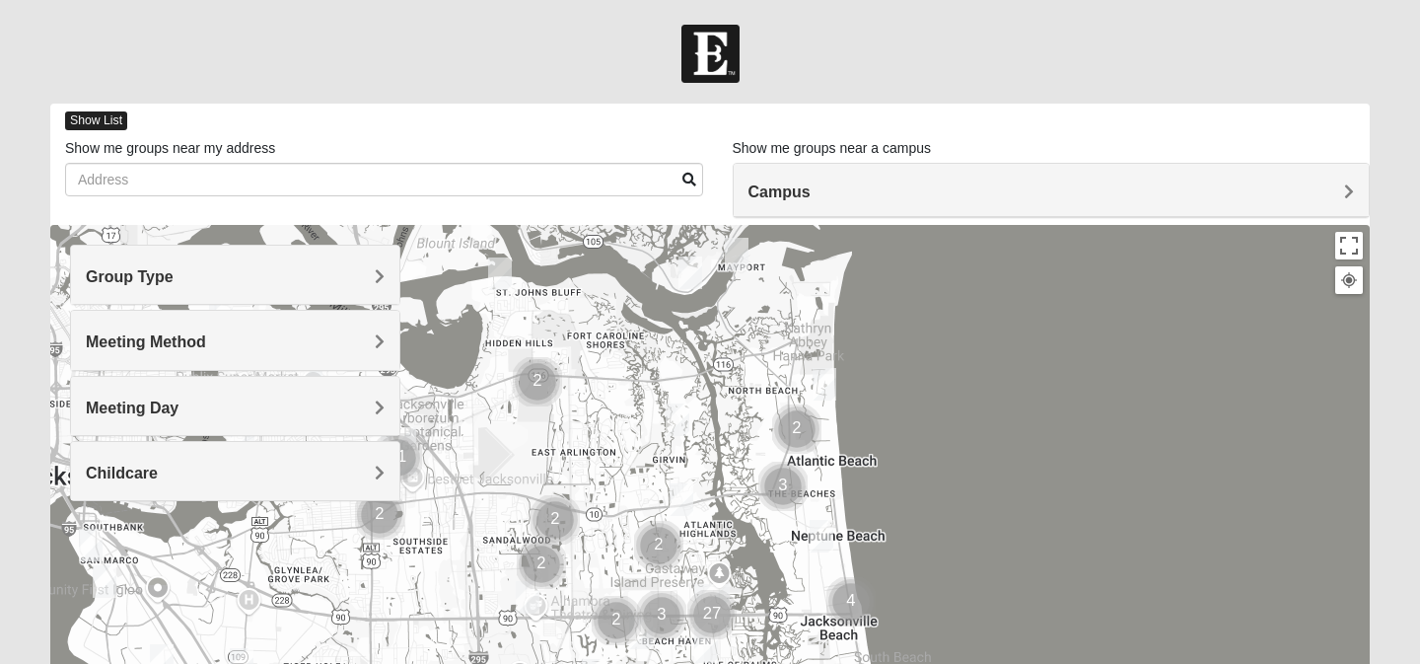
click at [76, 119] on span "Show List" at bounding box center [96, 120] width 62 height 19
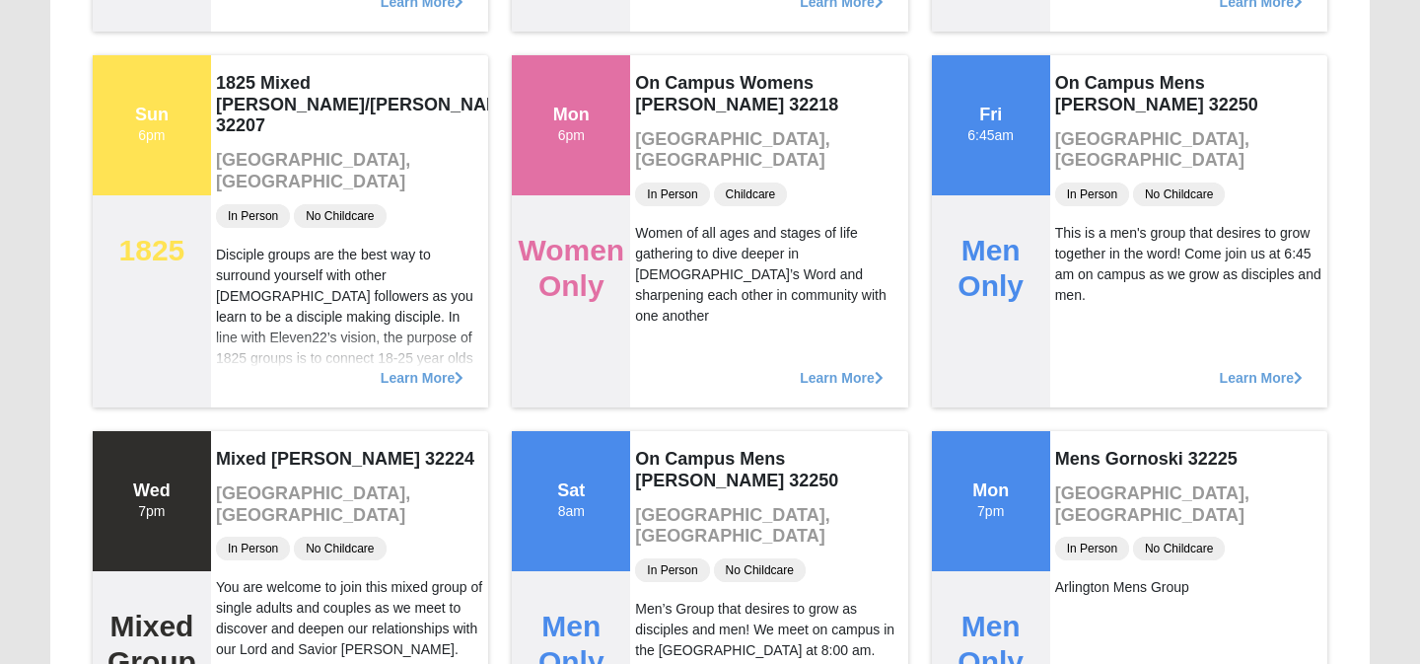
scroll to position [15212, 0]
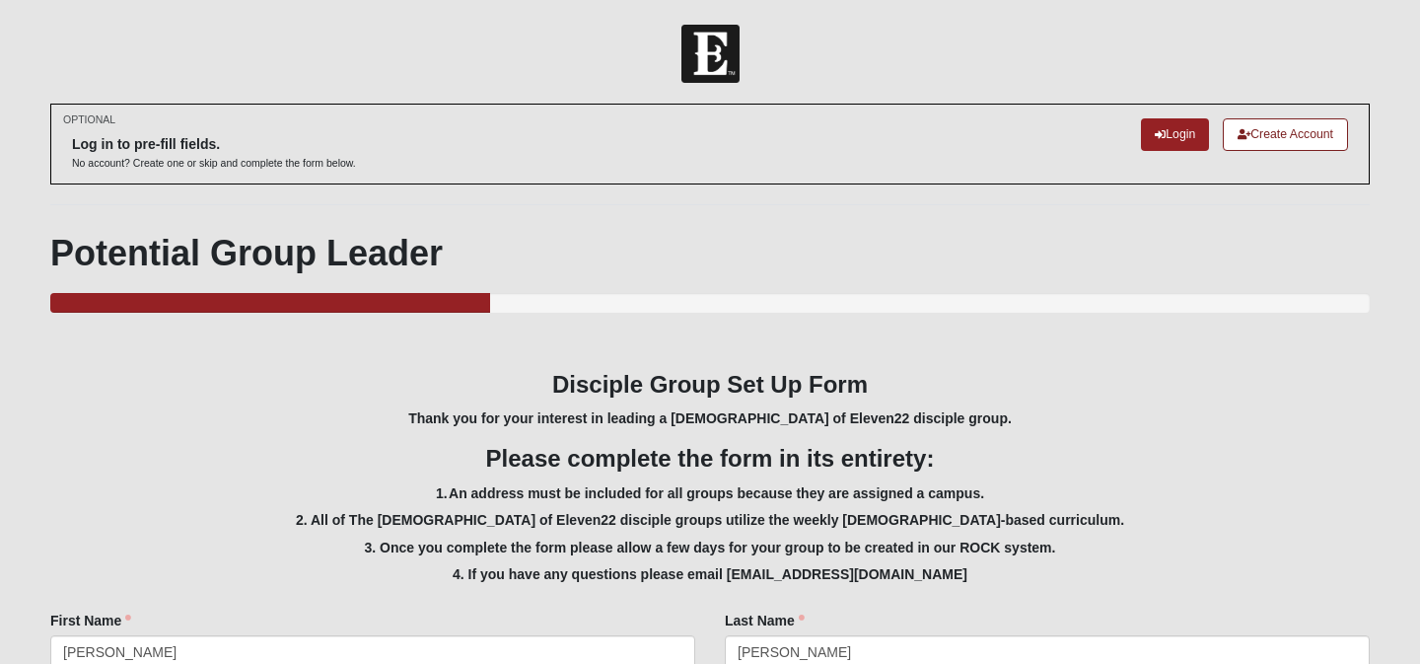
select select "Yes"
select select "3"
select select "False"
select select "1596"
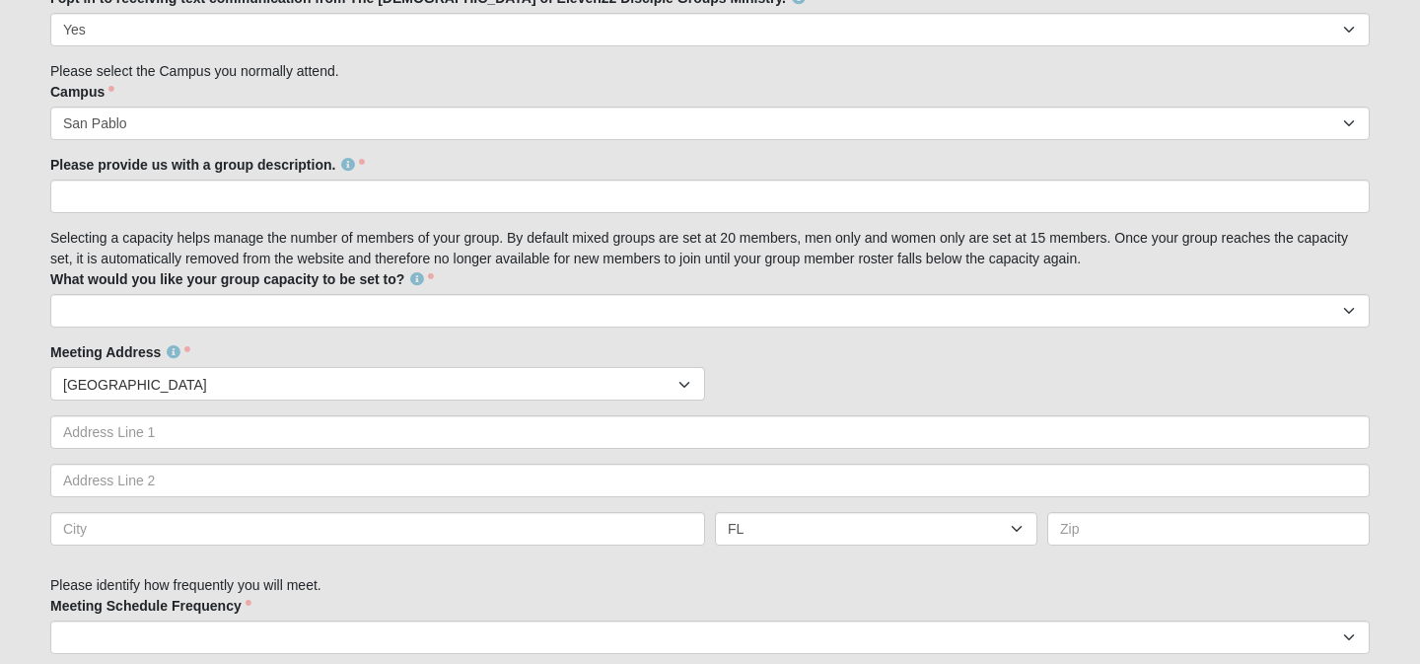
scroll to position [849, 0]
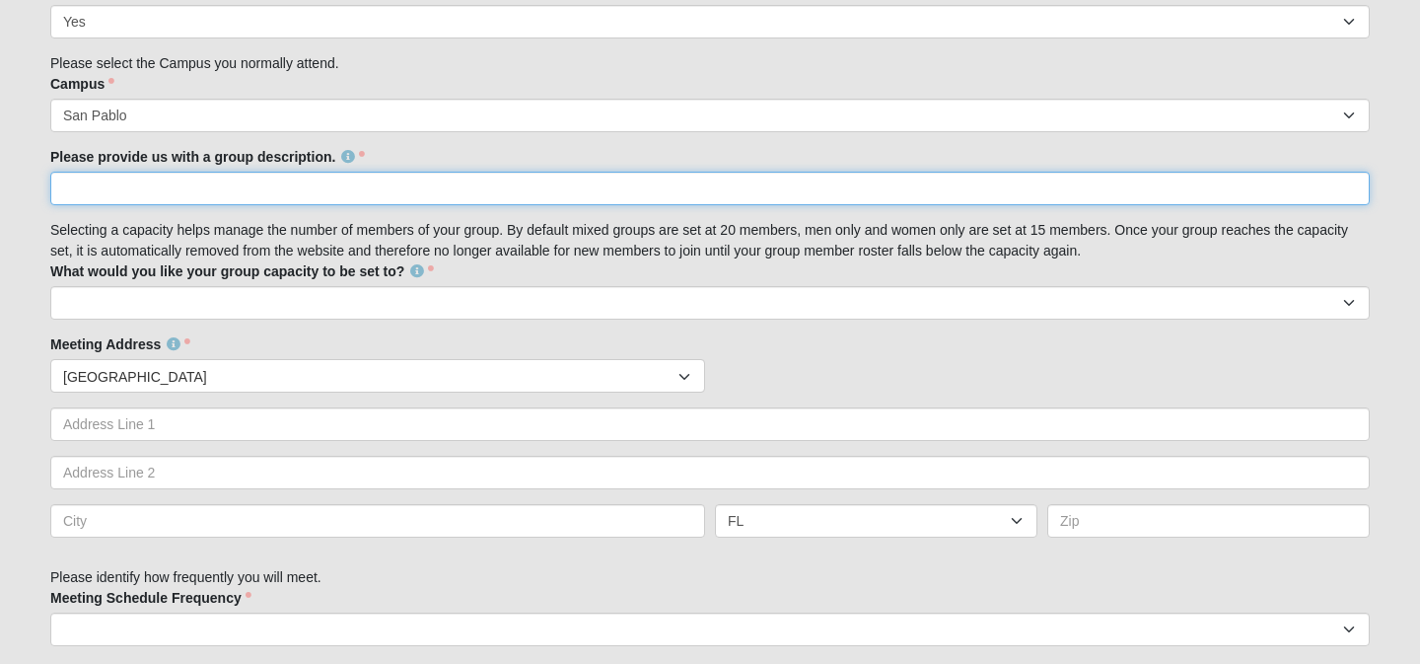
click at [149, 186] on input "Please provide us with a group description." at bounding box center [710, 189] width 1320 height 34
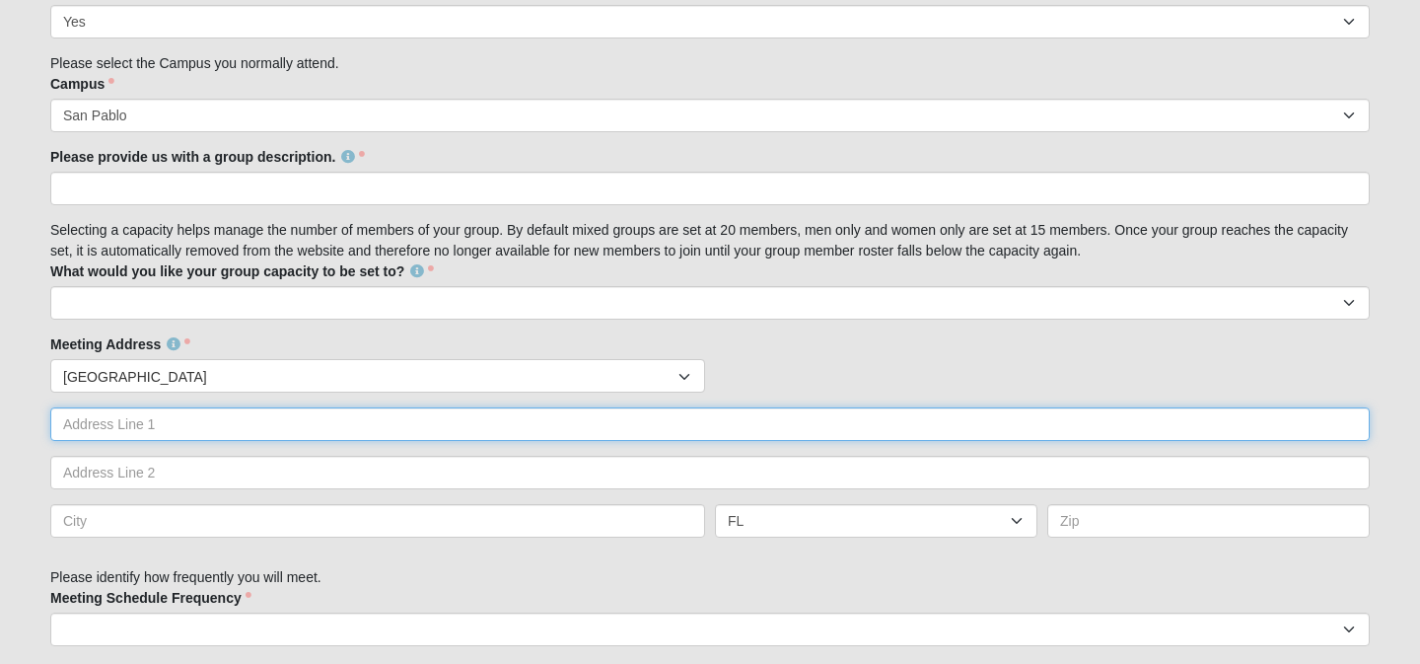
click at [106, 436] on input "text" at bounding box center [710, 424] width 1320 height 34
type input "12020 Provence St"
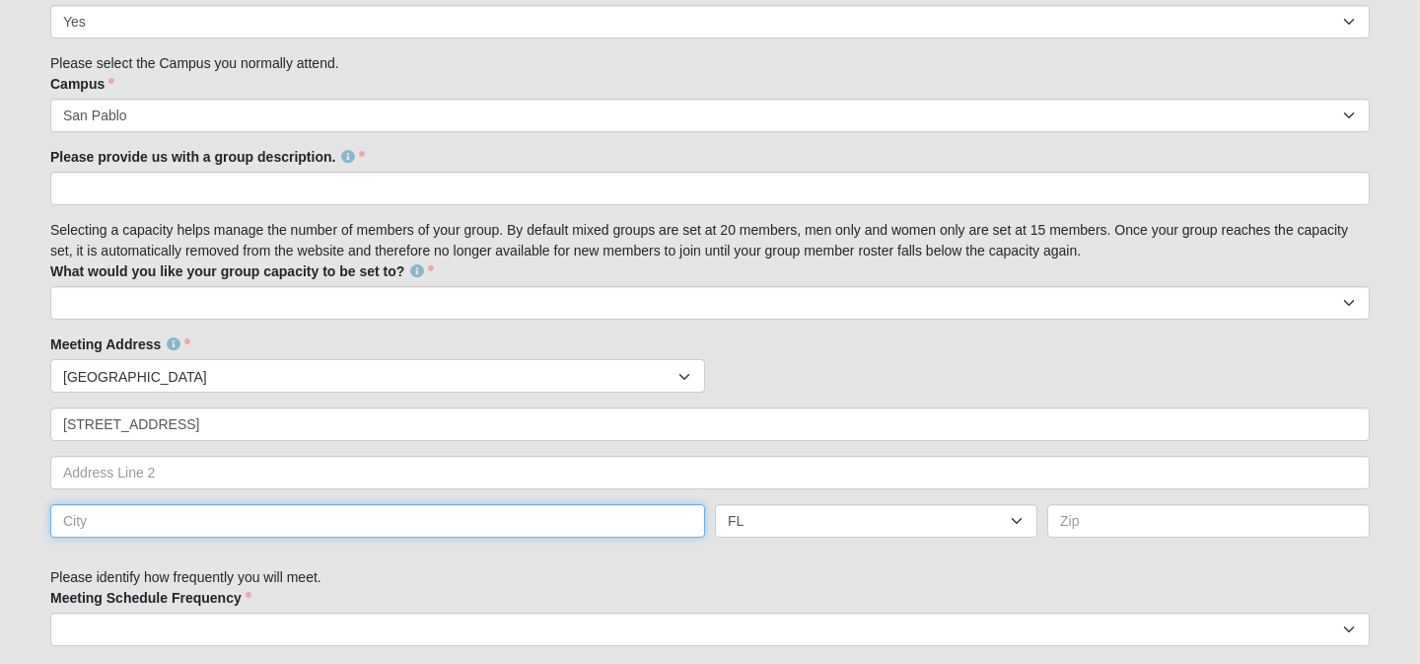
click at [103, 522] on input "text" at bounding box center [377, 521] width 655 height 34
type input "Jacksonville"
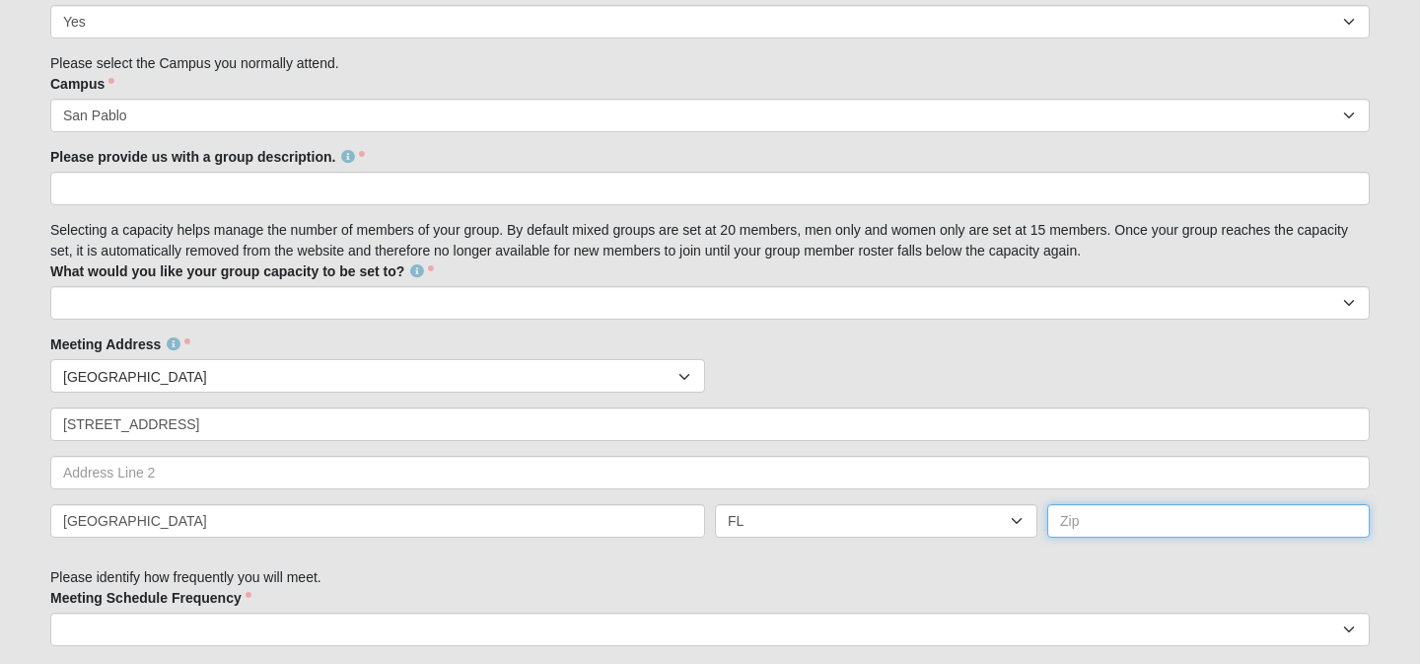
click at [1087, 526] on input "text" at bounding box center [1208, 521] width 323 height 34
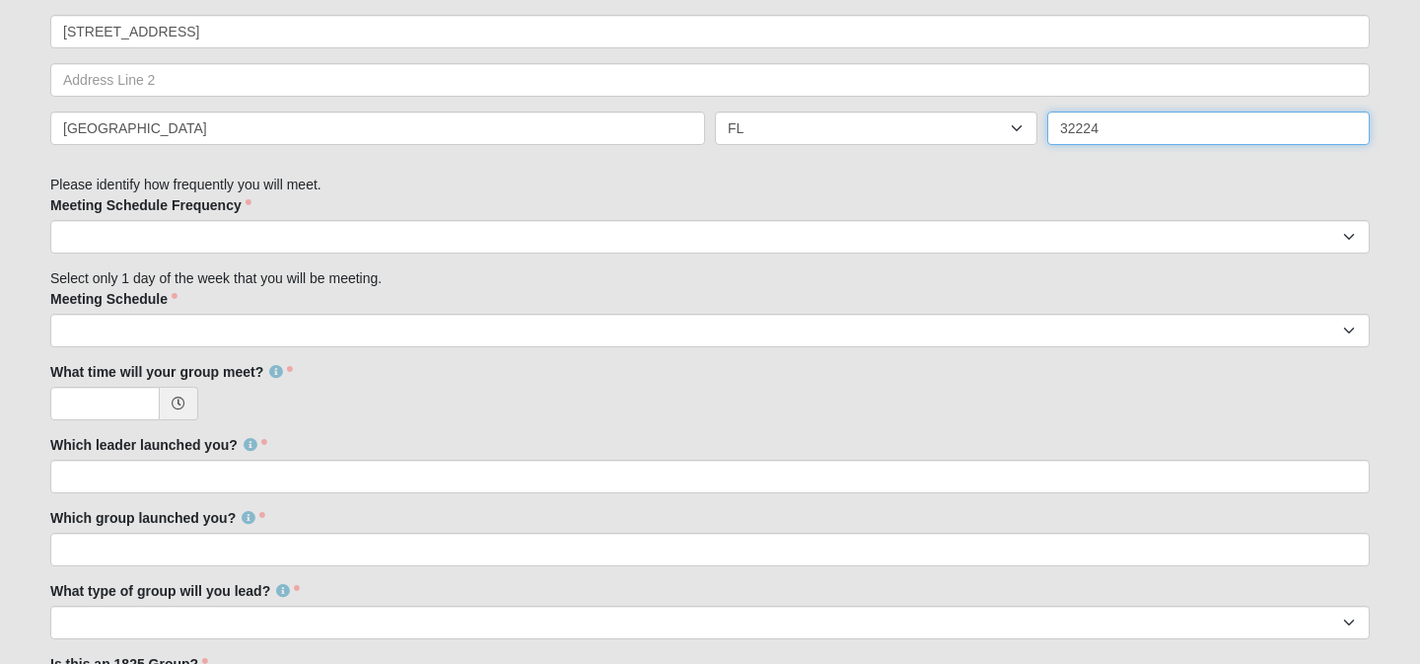
scroll to position [1278, 0]
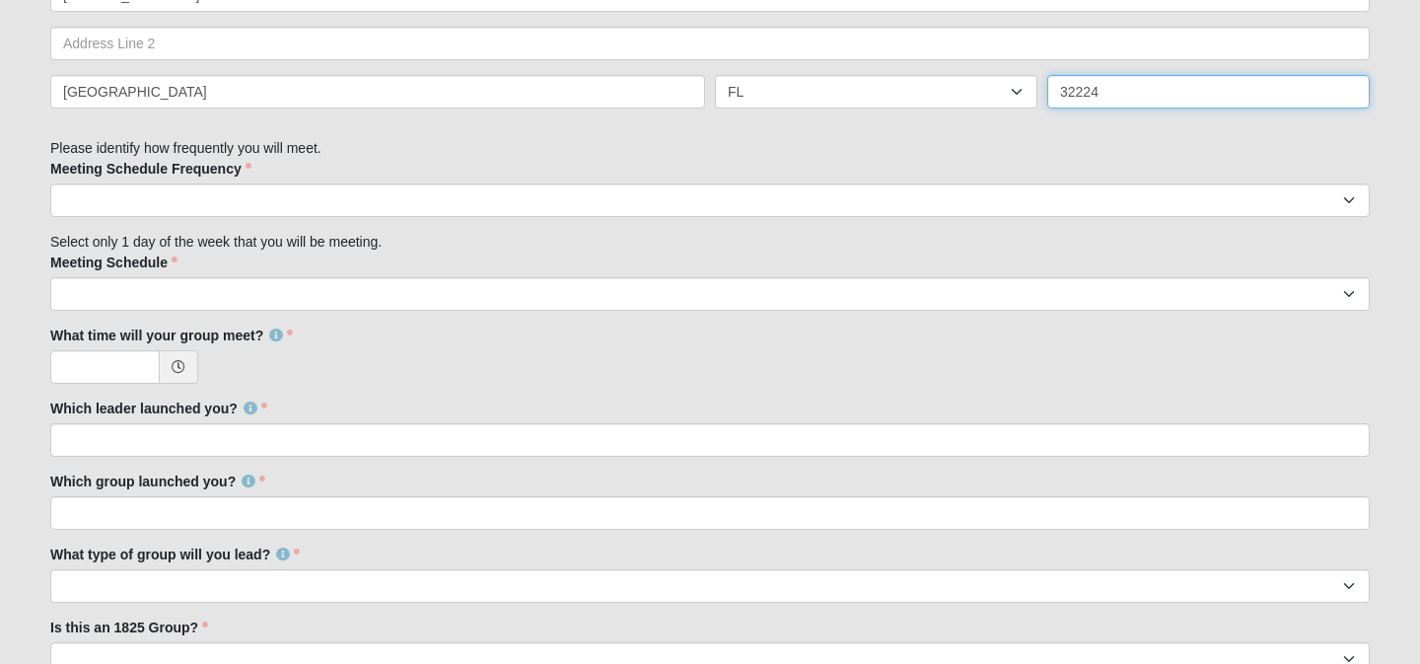
type input "32224"
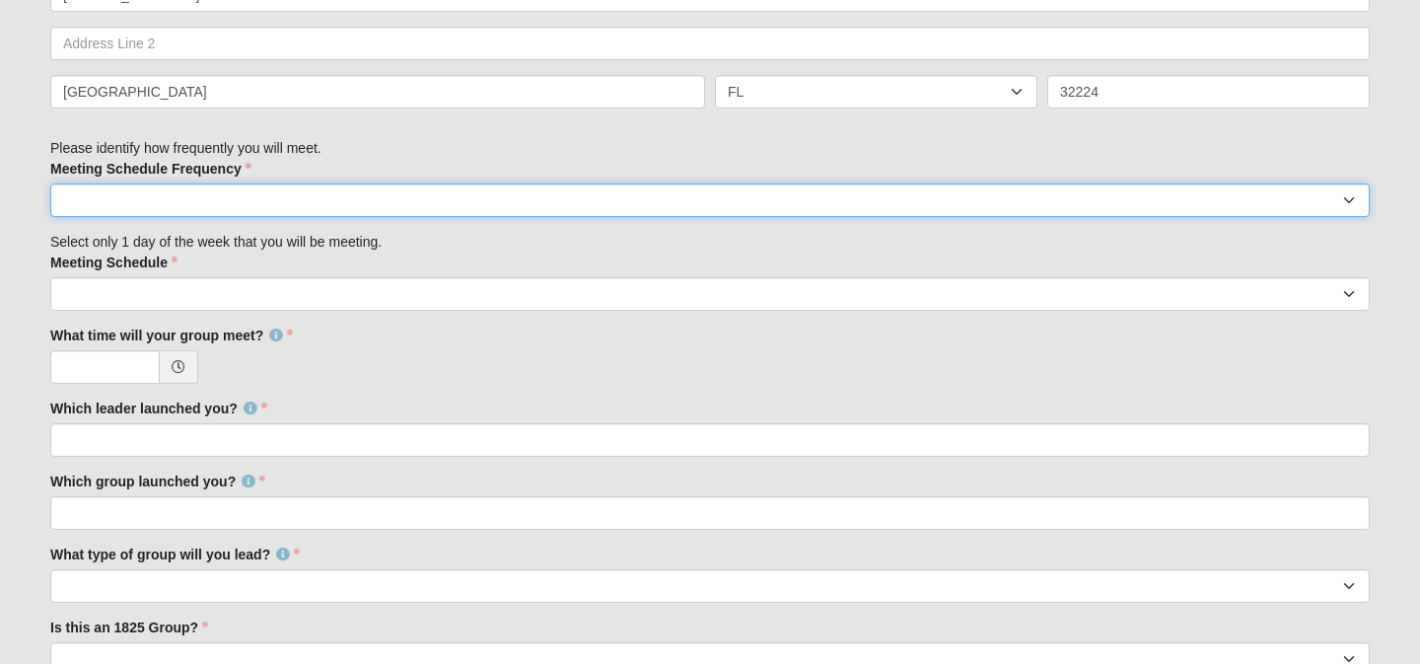
click at [432, 214] on select "weekly biweekly monthly" at bounding box center [710, 200] width 1320 height 34
select select "weekly"
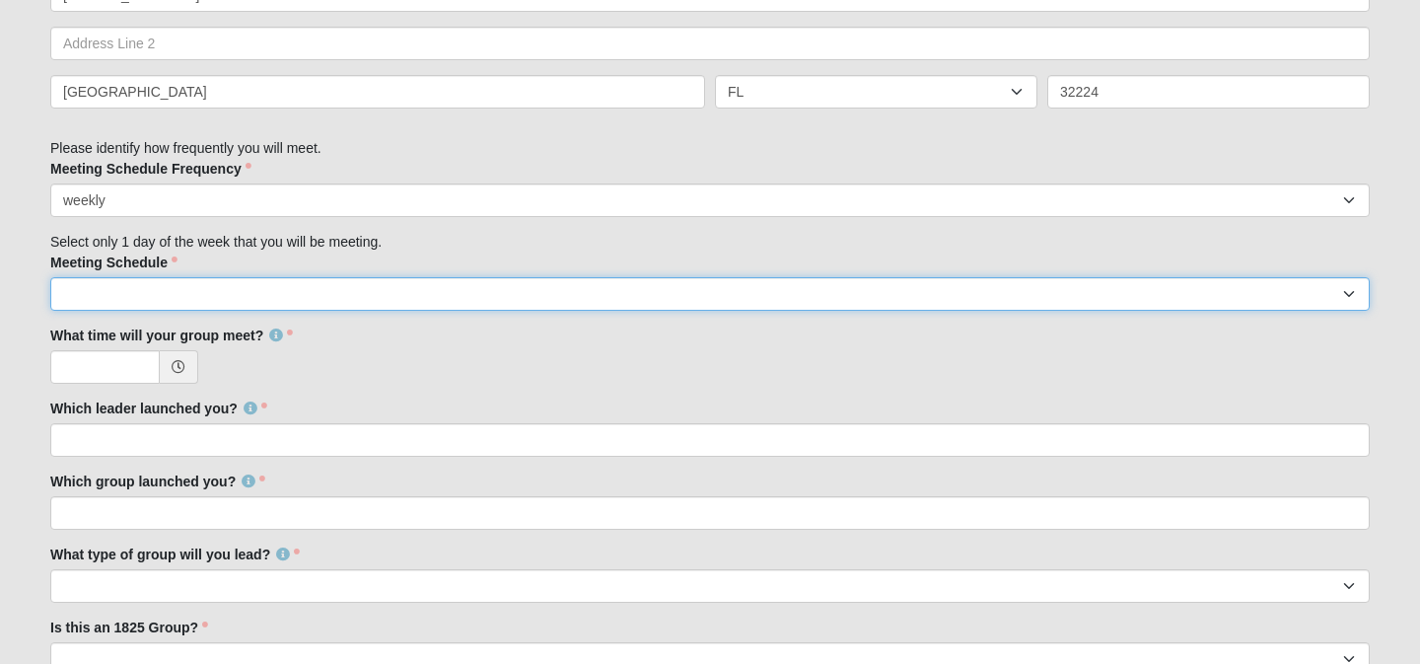
click at [398, 285] on select "Monday Tuesday Wednesday Thursday Friday Saturday Sunday" at bounding box center [710, 294] width 1320 height 34
select select "2"
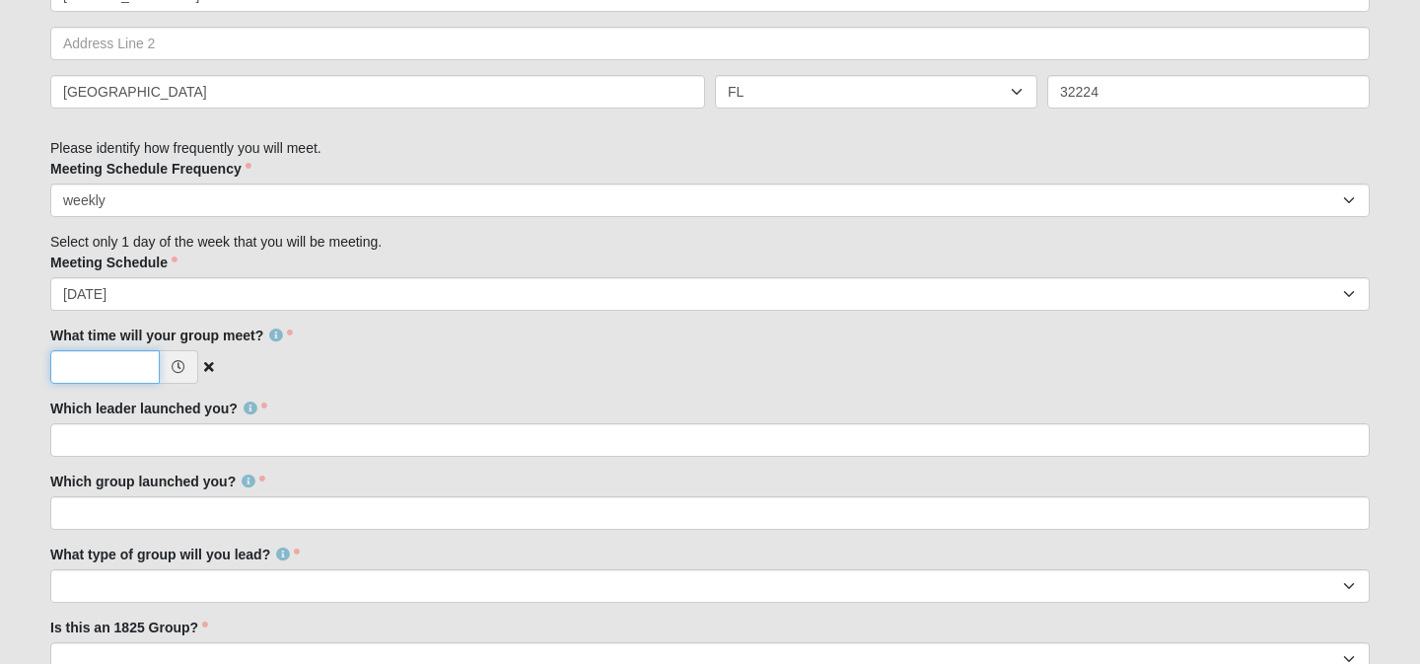
click at [114, 364] on input "What time will your group meet?" at bounding box center [104, 367] width 109 height 34
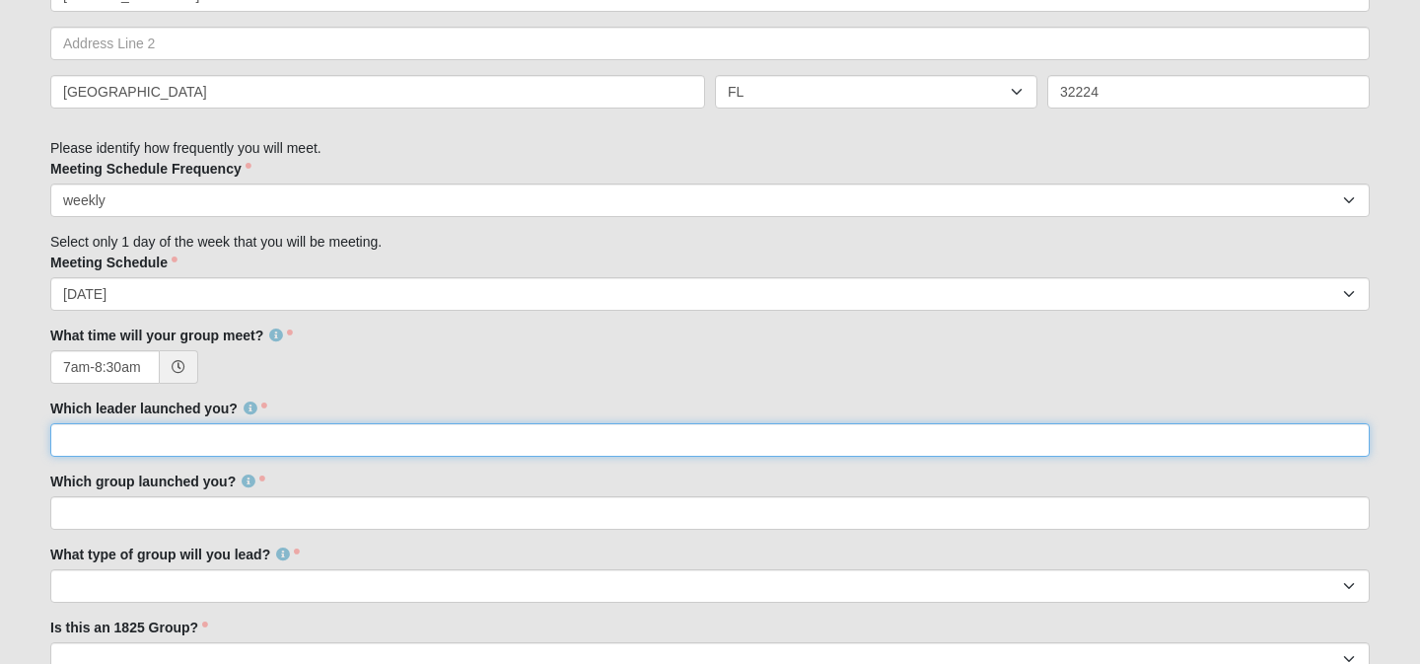
type input "11:30 PM"
click at [122, 444] on input "Which leader launched you?" at bounding box center [710, 440] width 1320 height 34
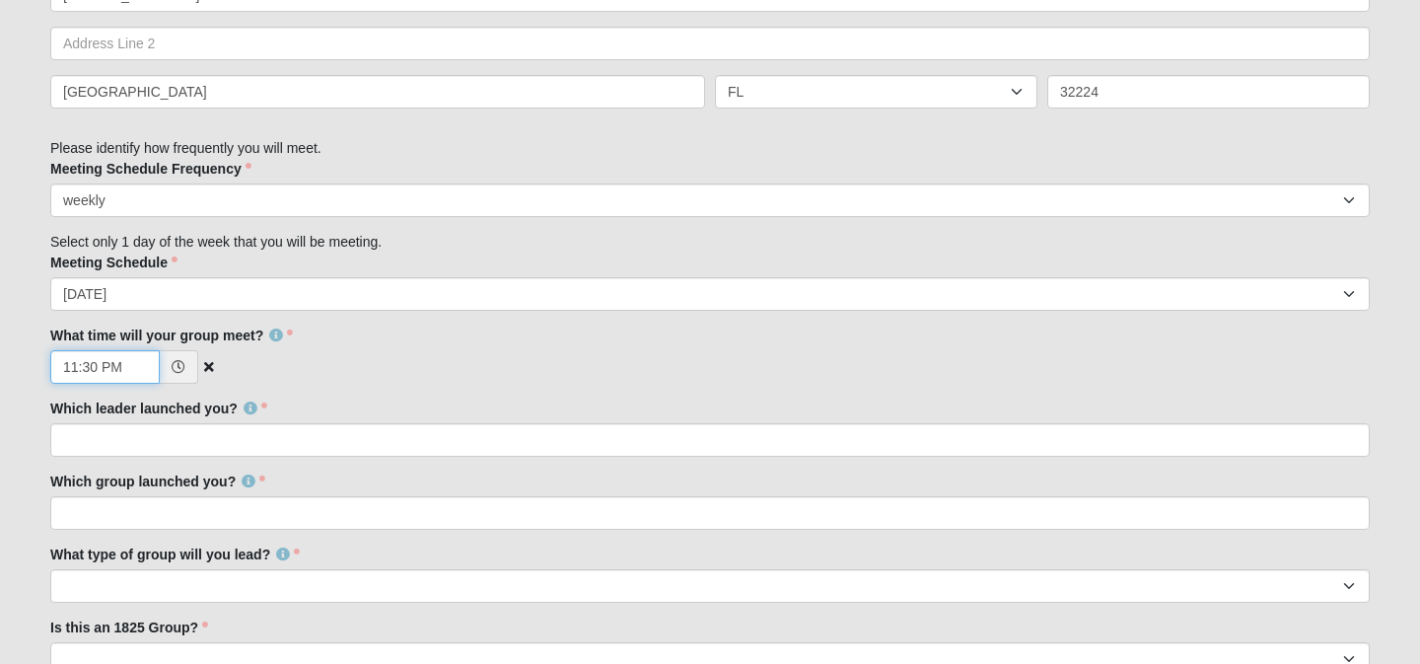
click at [128, 364] on input "11:30 PM" at bounding box center [104, 367] width 109 height 34
click at [176, 365] on icon at bounding box center [179, 367] width 14 height 14
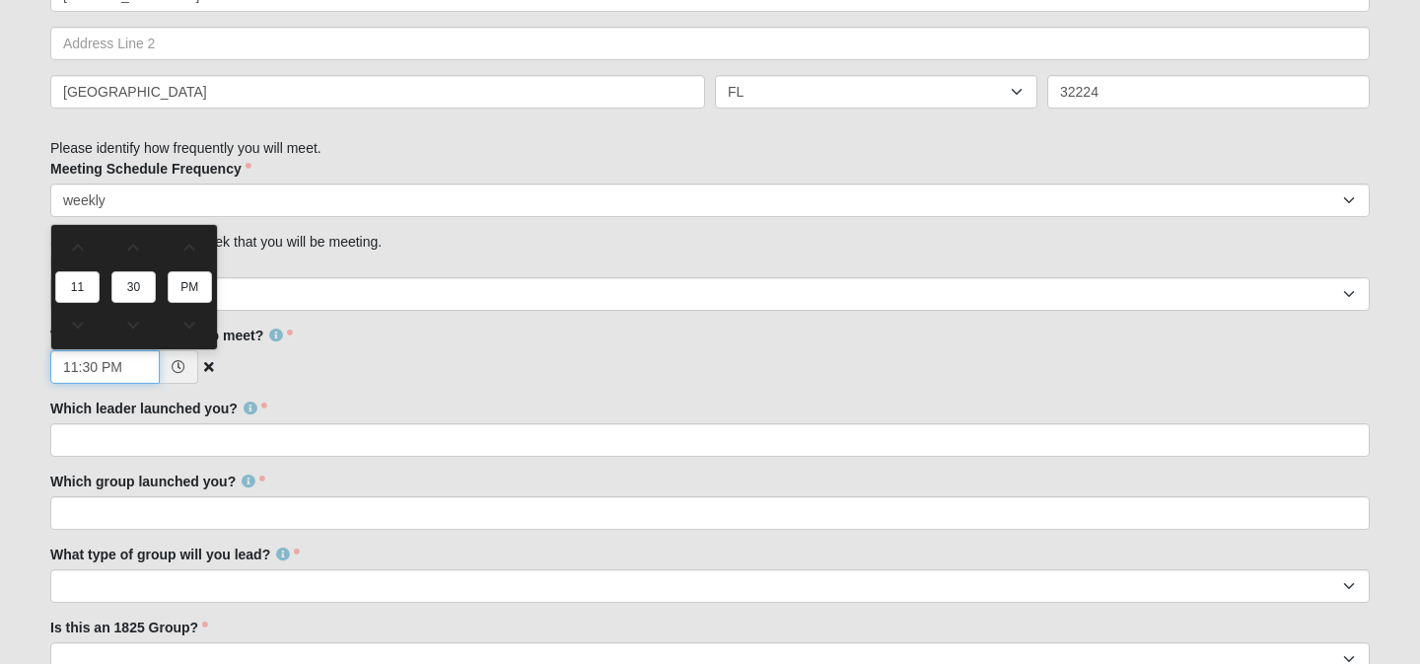
click at [124, 361] on input "11:30 PM" at bounding box center [104, 367] width 109 height 34
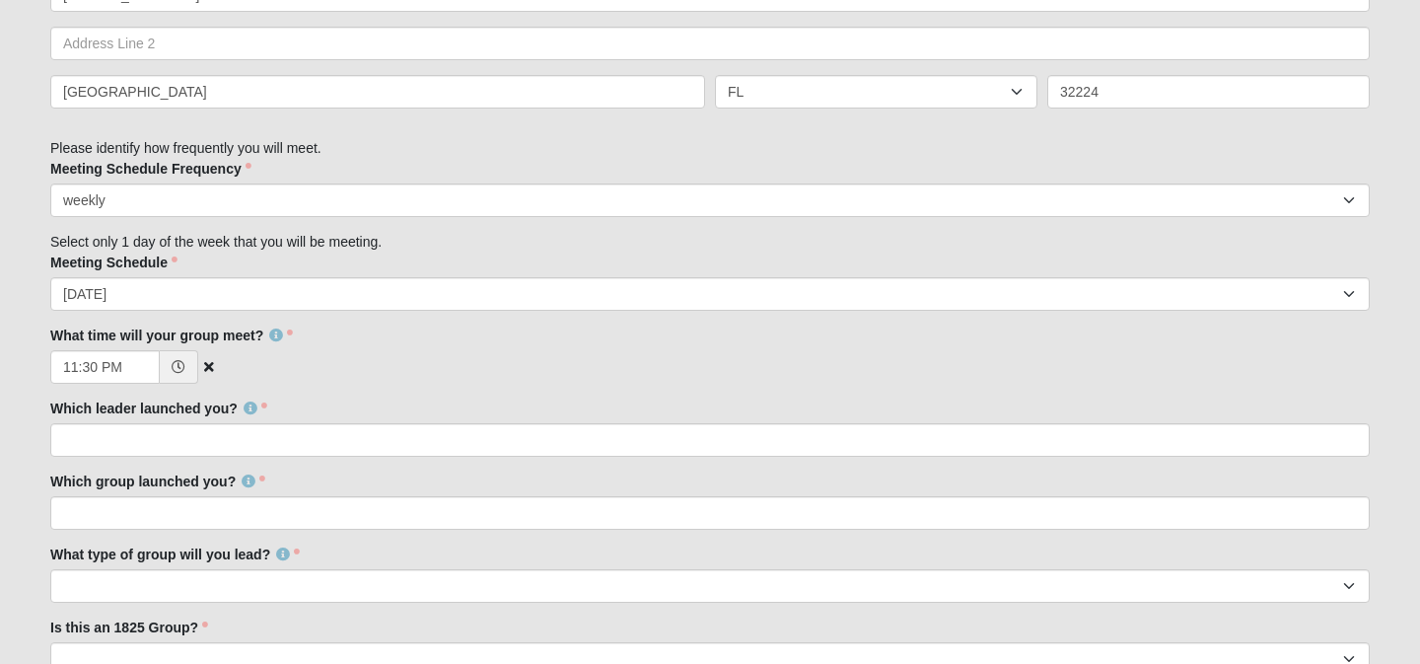
click at [210, 368] on icon at bounding box center [209, 367] width 22 height 26
click at [112, 363] on input "What time will your group meet?" at bounding box center [104, 367] width 109 height 34
type input "7:00 AM"
click at [268, 401] on div "Which leader launched you? Which leader launched you? is required." at bounding box center [710, 427] width 1320 height 58
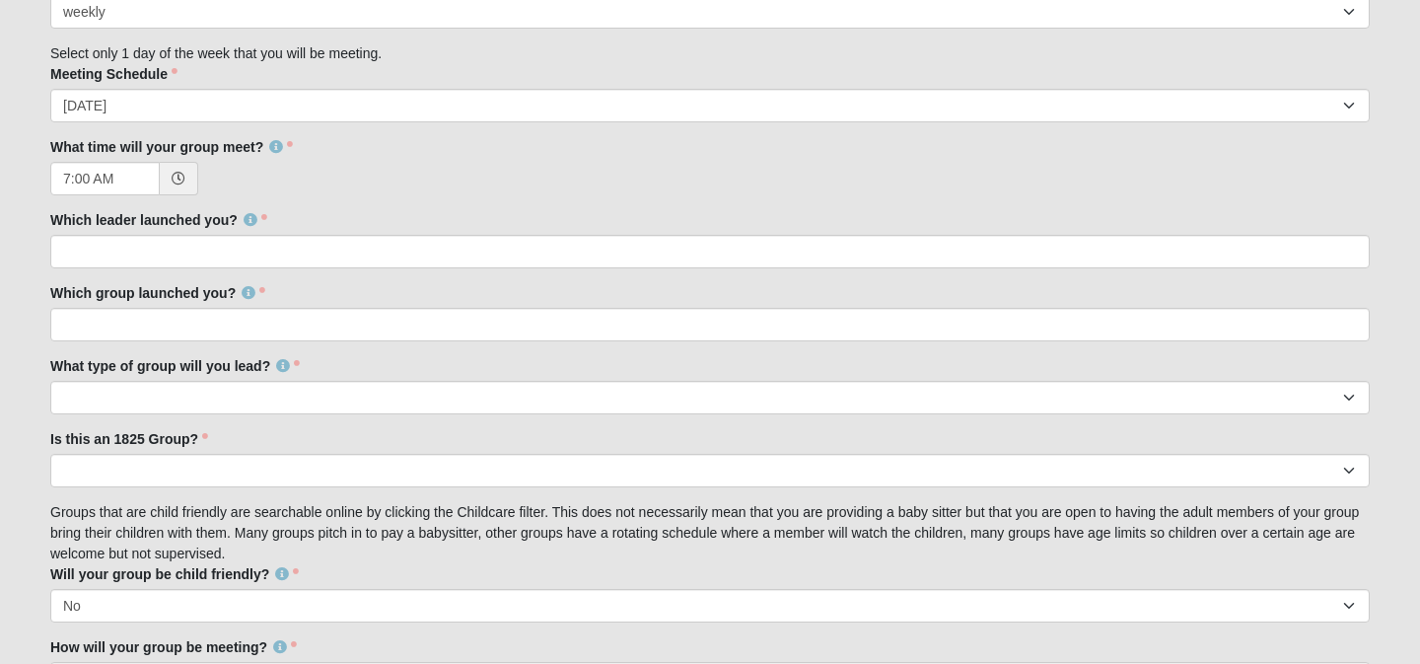
scroll to position [1474, 0]
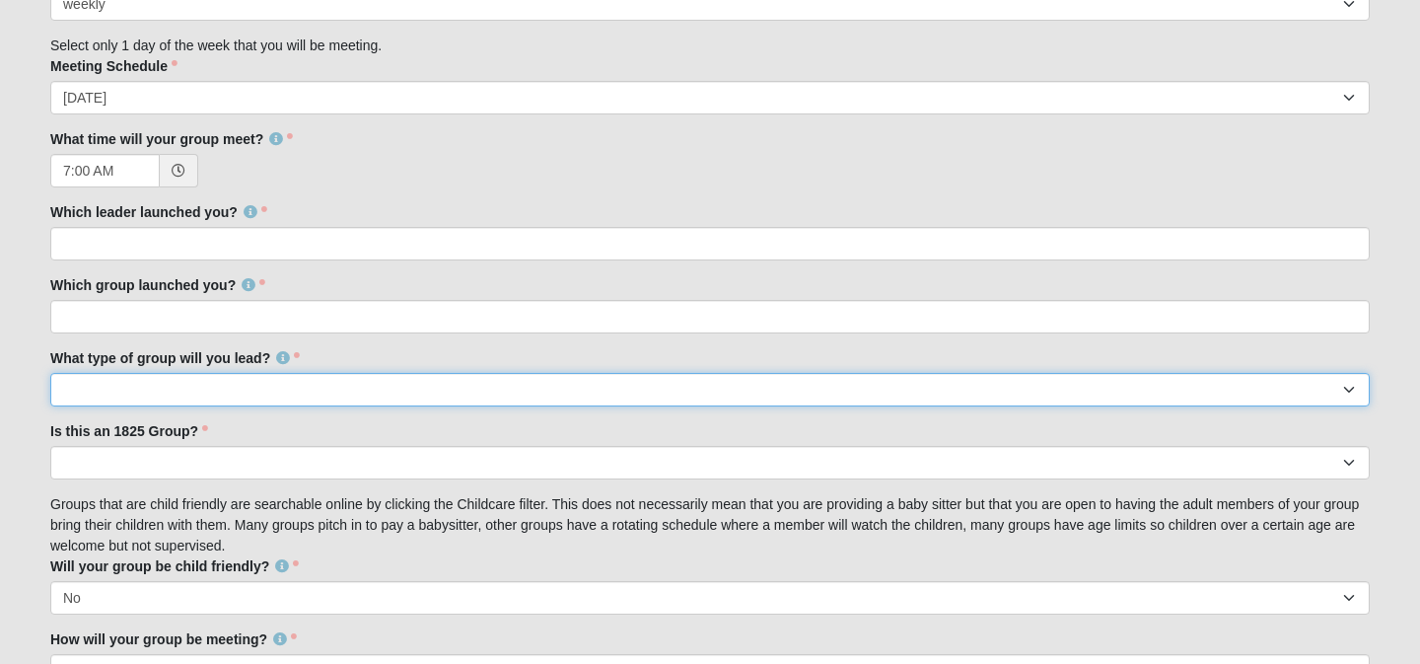
click at [151, 390] on select "Mens Womens Mixed" at bounding box center [710, 390] width 1320 height 34
select select "1F90574A-4510-469F-BDE5-929B0B570BE6"
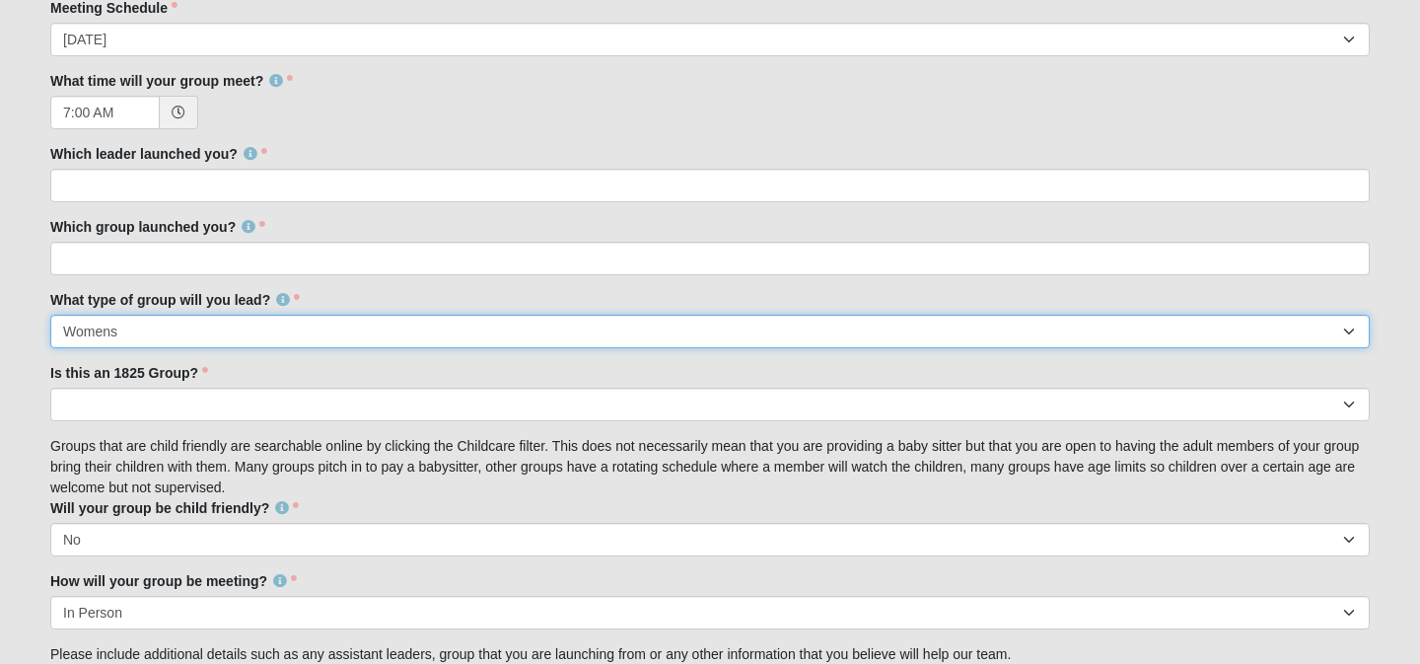
scroll to position [1537, 0]
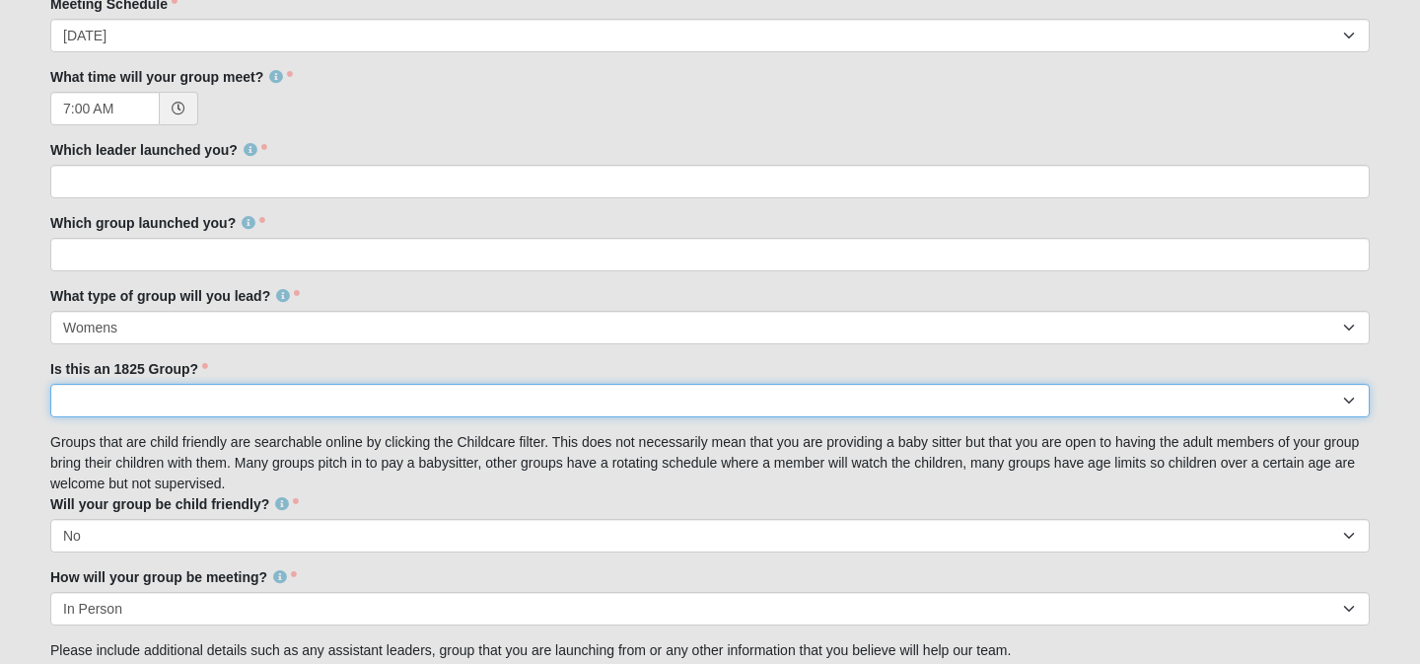
click at [81, 395] on select "No Yes" at bounding box center [710, 401] width 1320 height 34
select select "False"
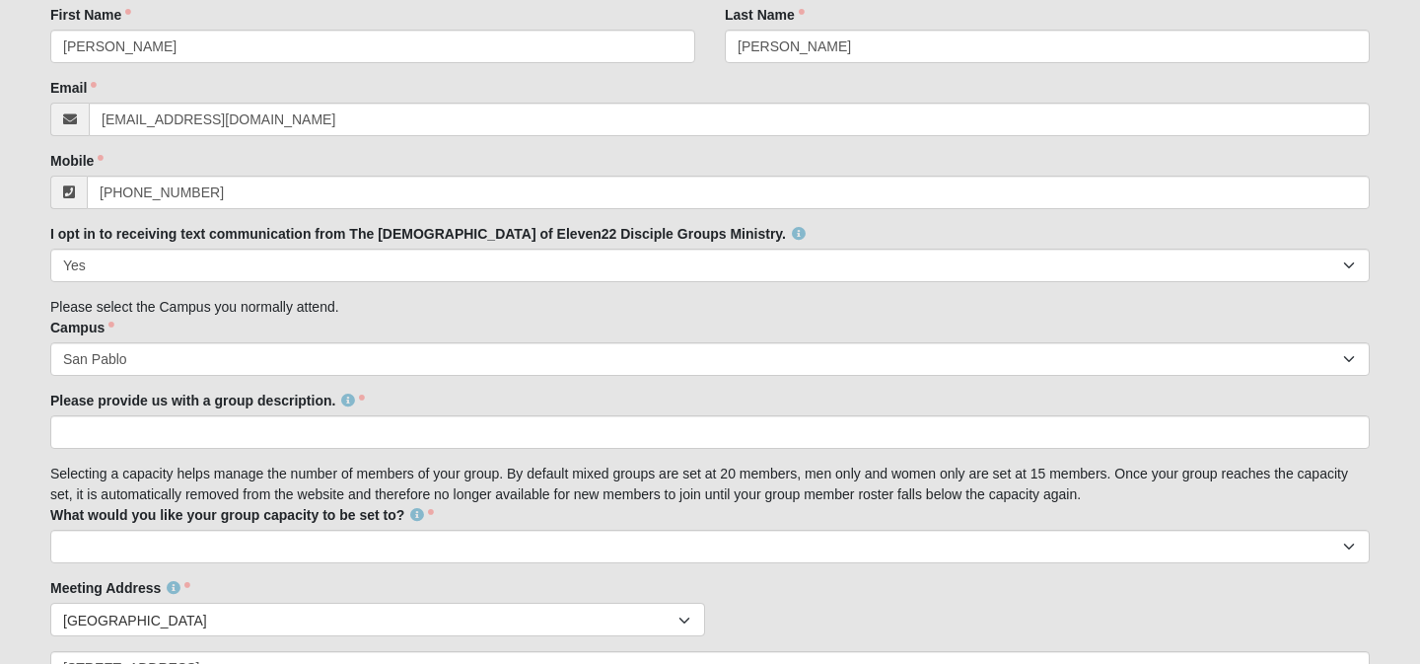
scroll to position [601, 0]
